Goal: Use online tool/utility

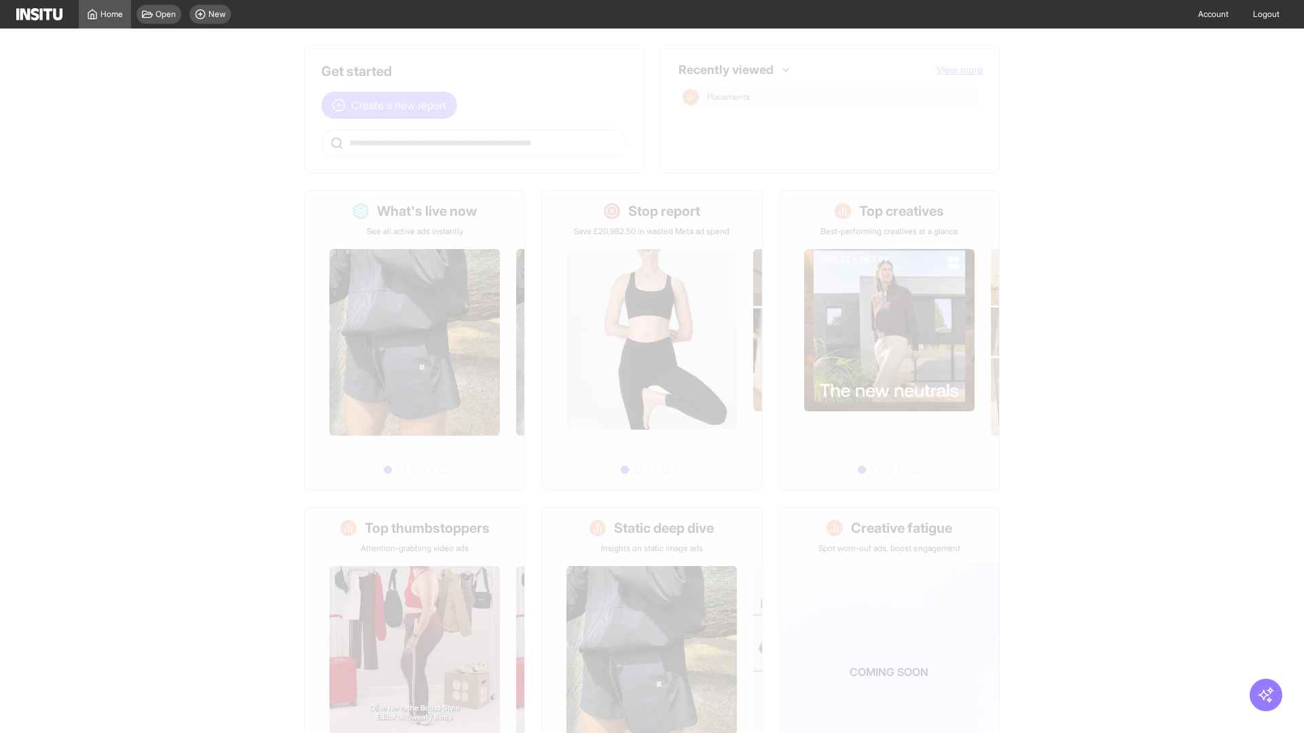
click at [392, 105] on span "Create a new report" at bounding box center [398, 105] width 95 height 16
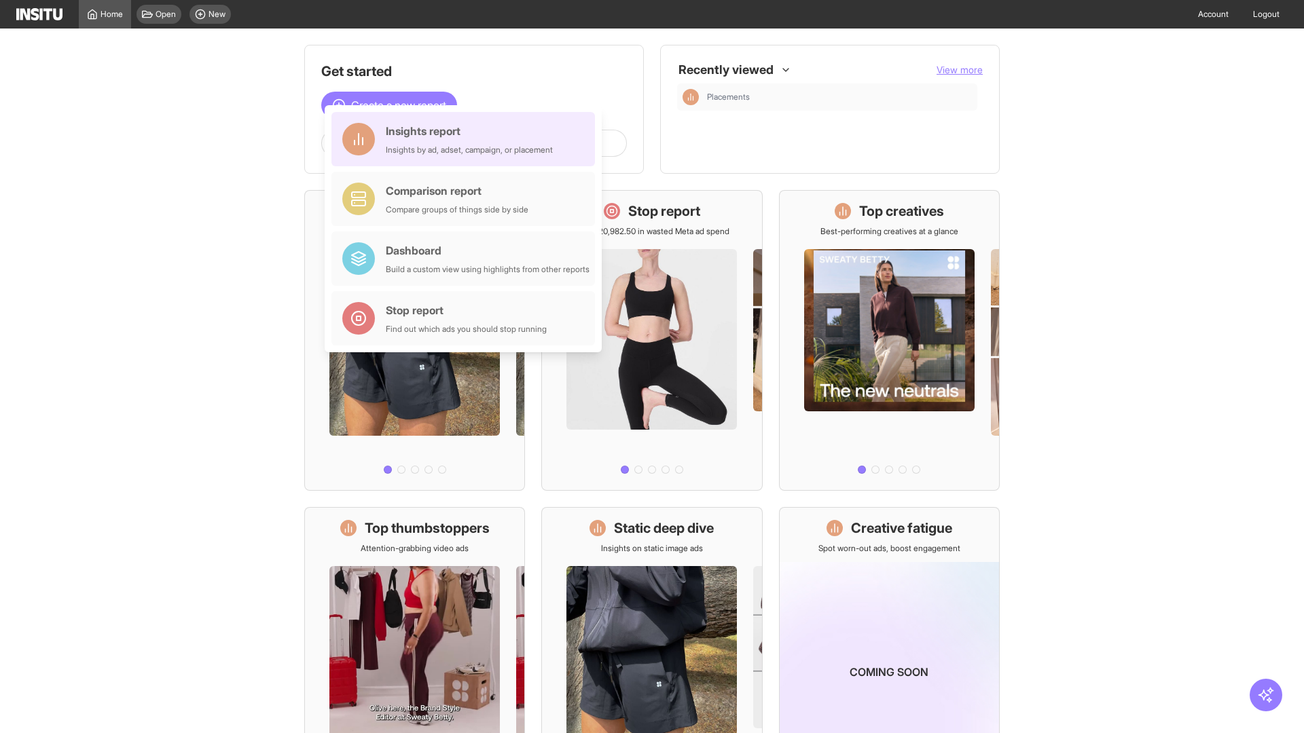
click at [467, 139] on div "Insights report Insights by ad, adset, campaign, or placement" at bounding box center [469, 139] width 167 height 33
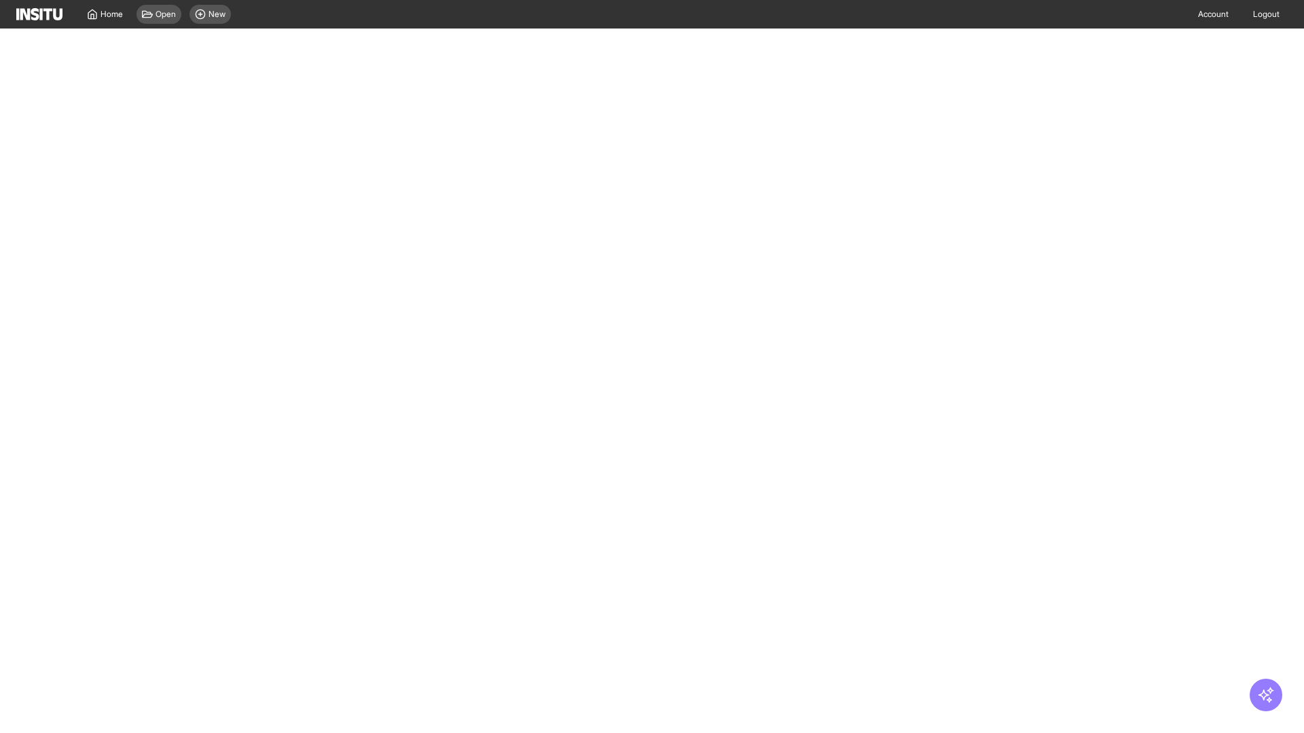
select select "**"
